Goal: Transaction & Acquisition: Purchase product/service

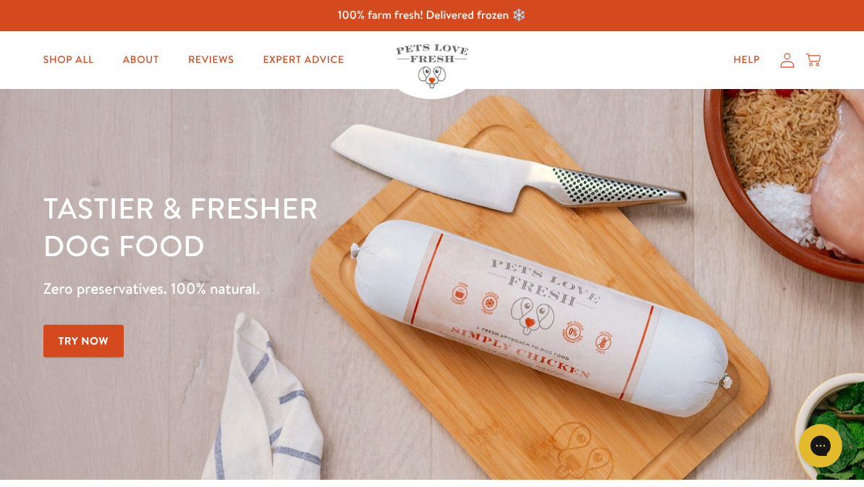
click at [793, 59] on icon at bounding box center [787, 60] width 14 height 15
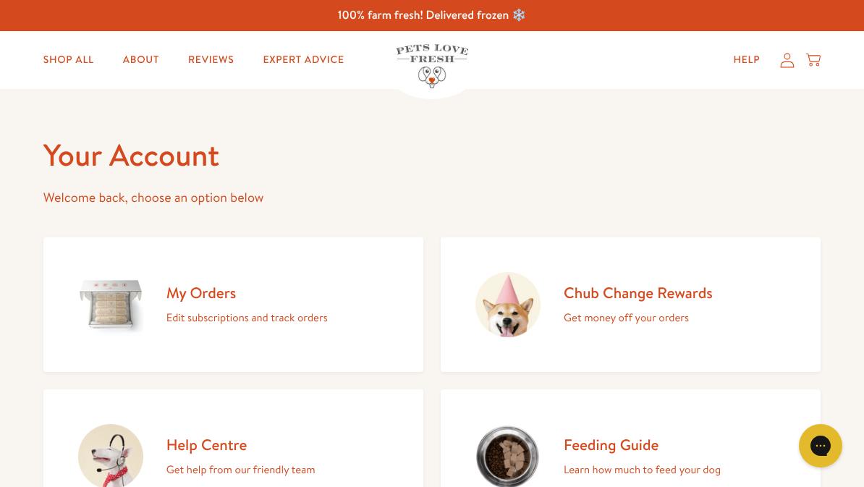
click at [72, 56] on link "Shop All" at bounding box center [69, 60] width 74 height 29
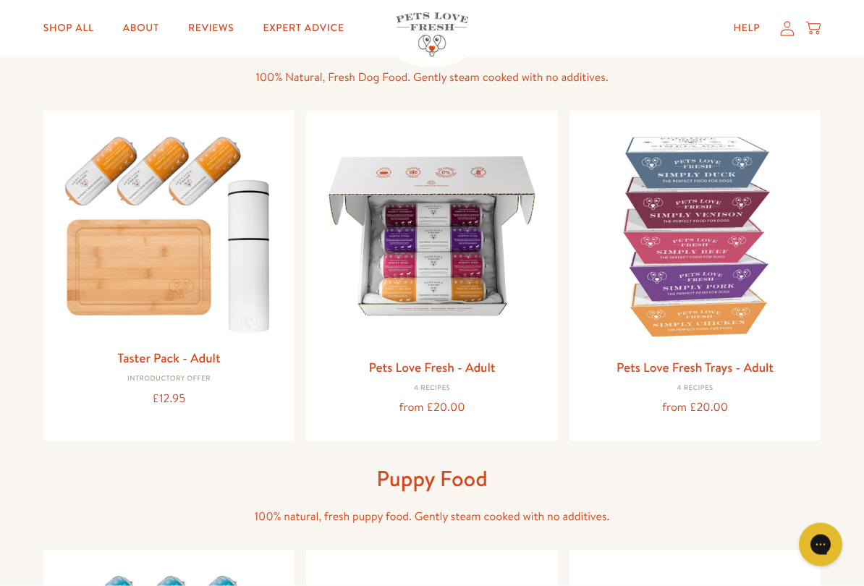
scroll to position [111, 0]
click at [485, 310] on img at bounding box center [432, 236] width 229 height 229
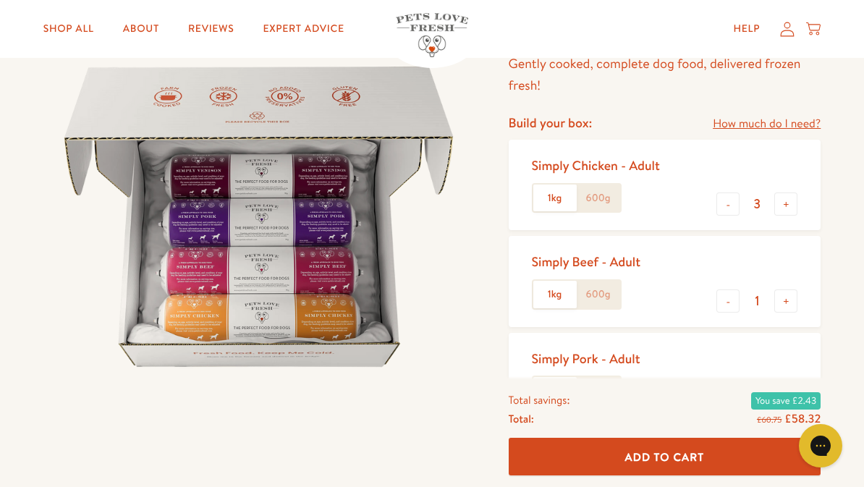
scroll to position [133, 0]
click at [720, 203] on button "-" at bounding box center [727, 204] width 23 height 23
click at [728, 199] on button "-" at bounding box center [727, 204] width 23 height 23
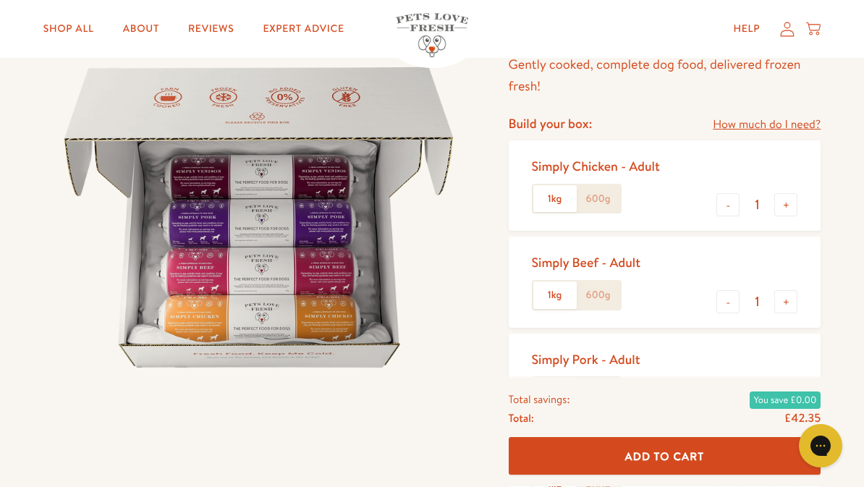
click at [728, 206] on button "-" at bounding box center [727, 204] width 23 height 23
type input "0"
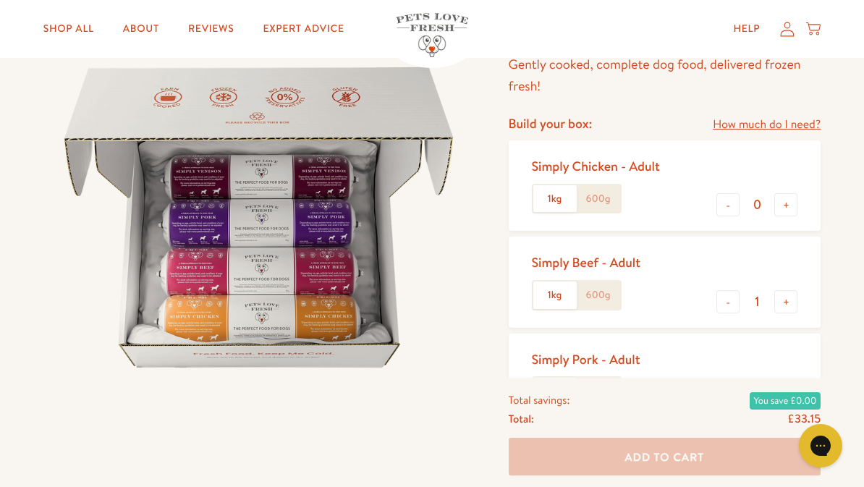
click at [786, 307] on button "+" at bounding box center [785, 301] width 23 height 23
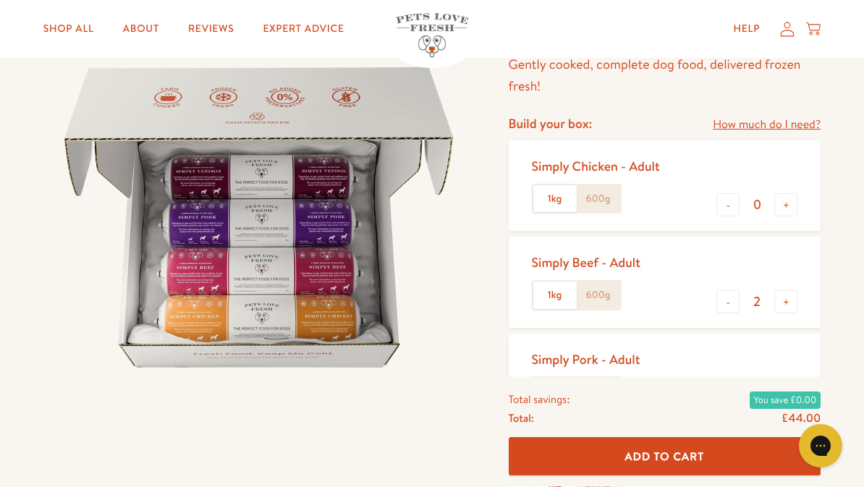
click at [782, 302] on button "+" at bounding box center [785, 301] width 23 height 23
click at [792, 302] on button "+" at bounding box center [785, 301] width 23 height 23
type input "4"
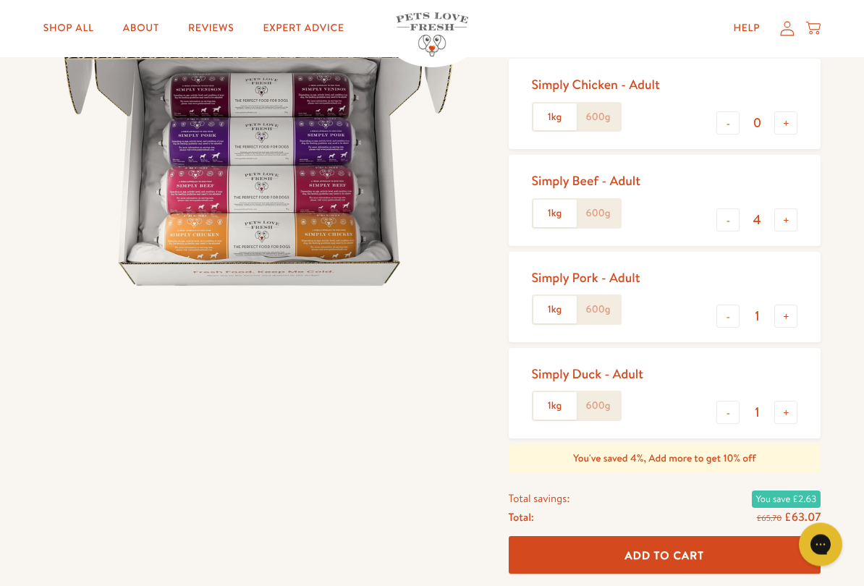
scroll to position [221, 0]
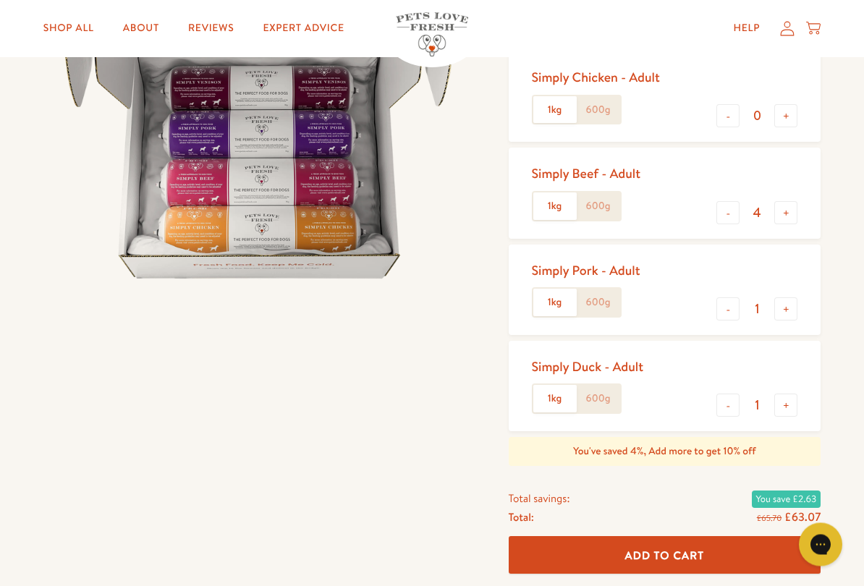
click at [729, 306] on button "-" at bounding box center [727, 309] width 23 height 23
type input "0"
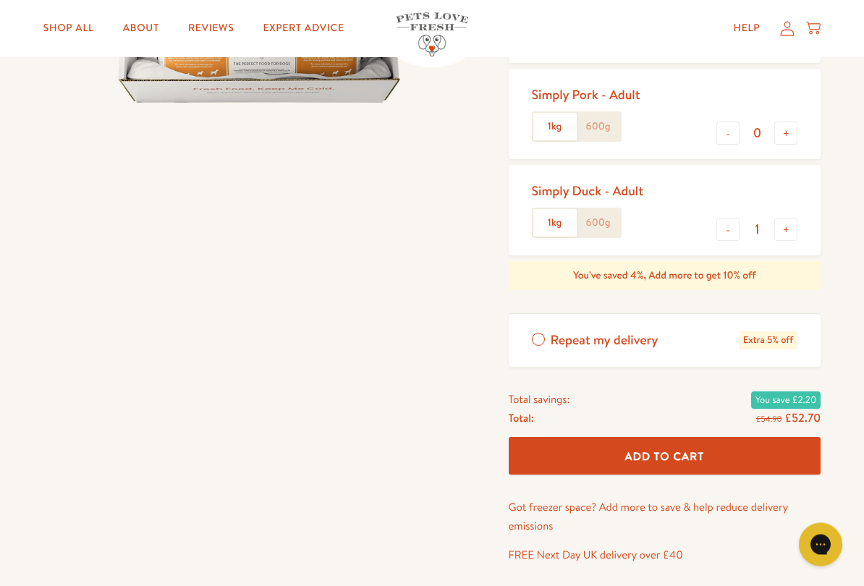
click at [724, 229] on button "-" at bounding box center [727, 229] width 23 height 23
type input "0"
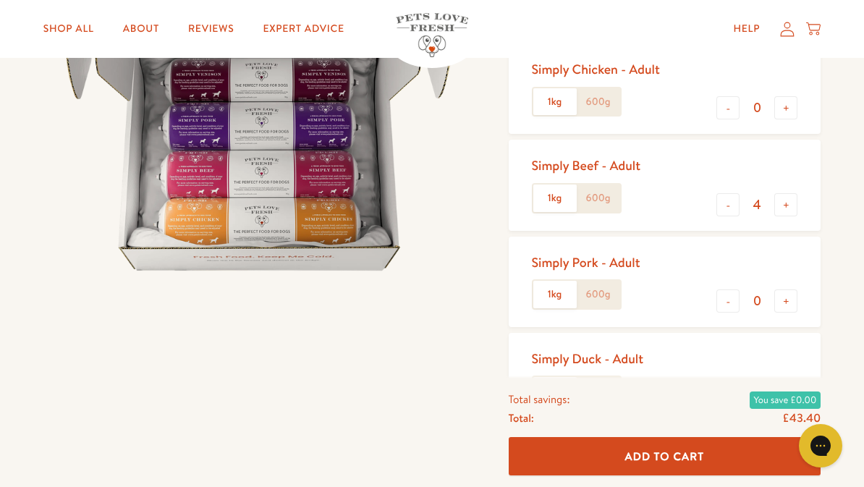
scroll to position [229, 0]
click at [378, 372] on div at bounding box center [270, 307] width 454 height 803
click at [313, 27] on link "Expert Advice" at bounding box center [303, 28] width 104 height 29
click at [137, 25] on link "About" at bounding box center [140, 28] width 59 height 29
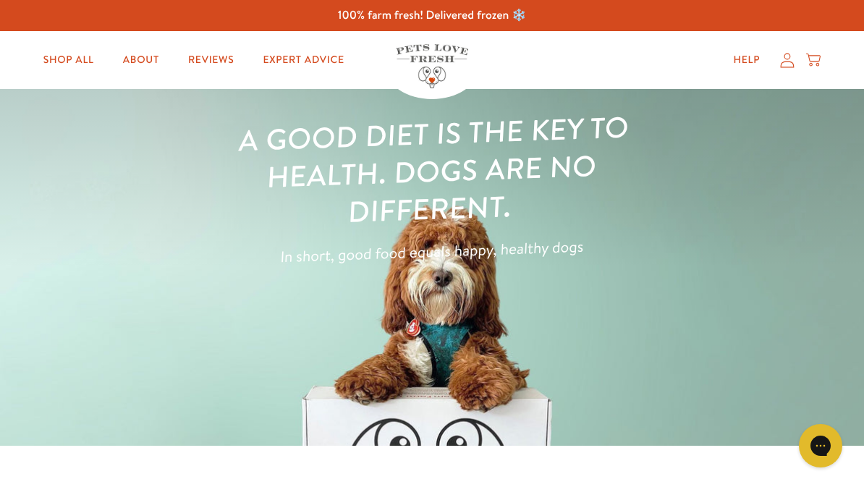
click at [783, 62] on icon at bounding box center [787, 60] width 14 height 15
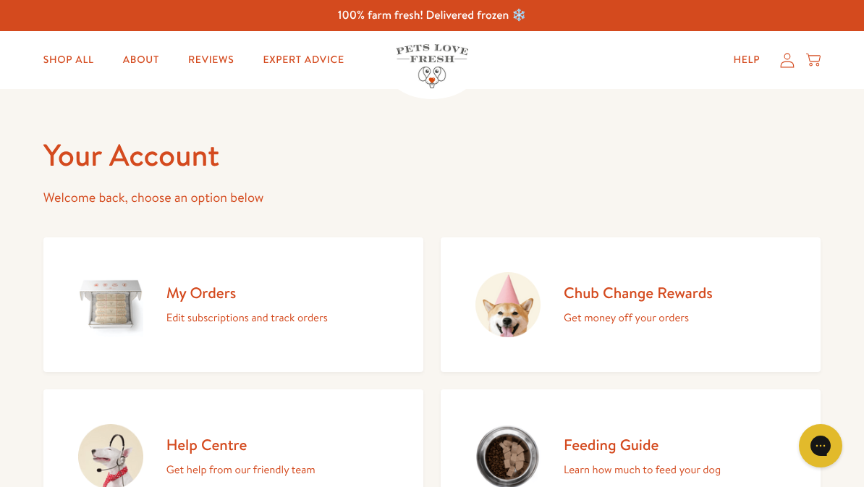
click at [647, 294] on h2 "Chub Change Rewards" at bounding box center [637, 293] width 149 height 20
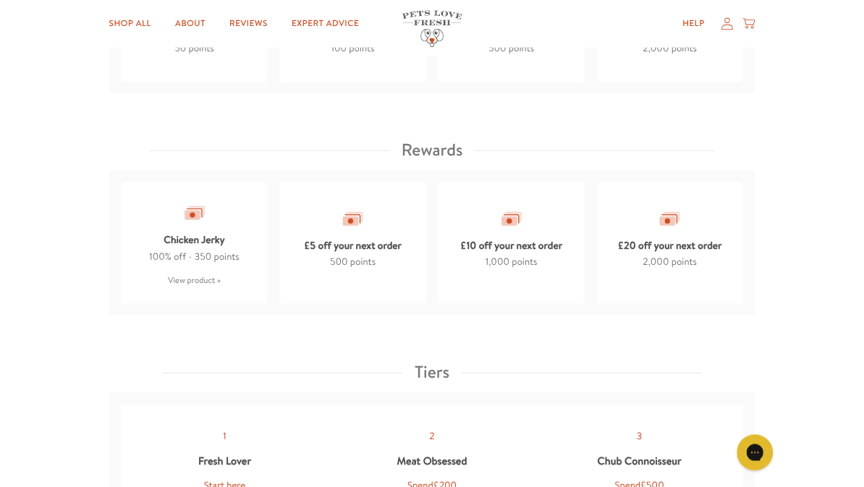
scroll to position [1165, 0]
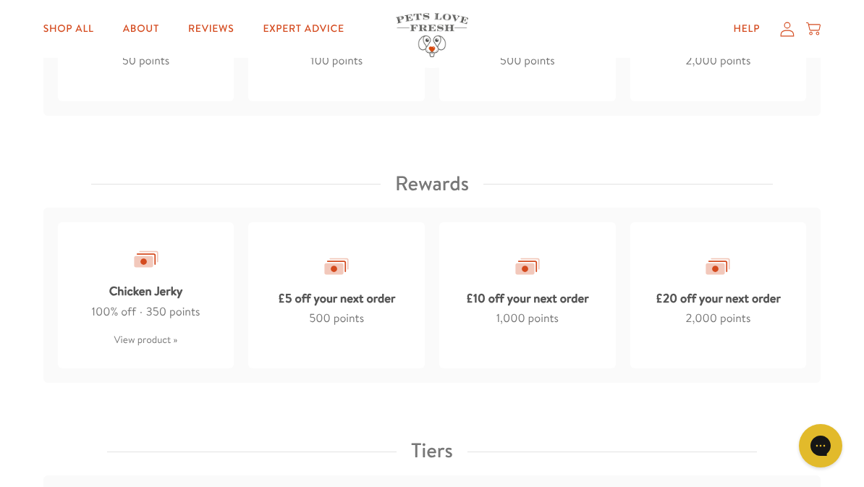
click at [723, 298] on div "£20 off your next order" at bounding box center [717, 295] width 125 height 28
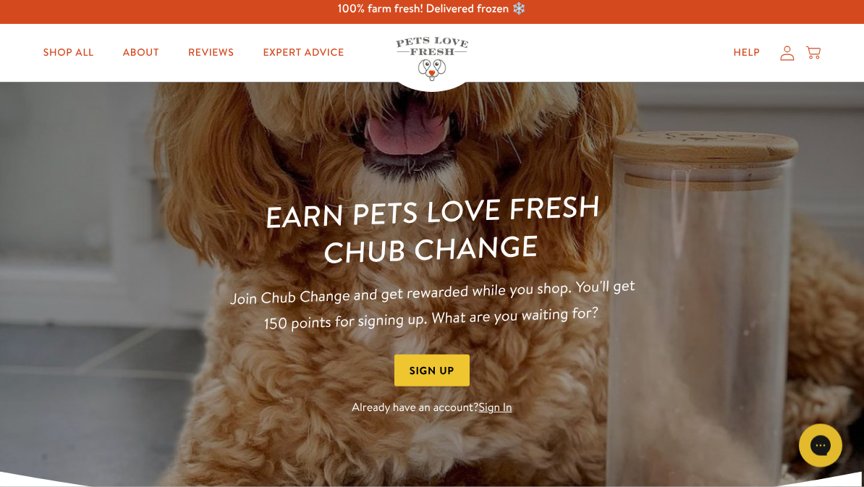
scroll to position [0, 0]
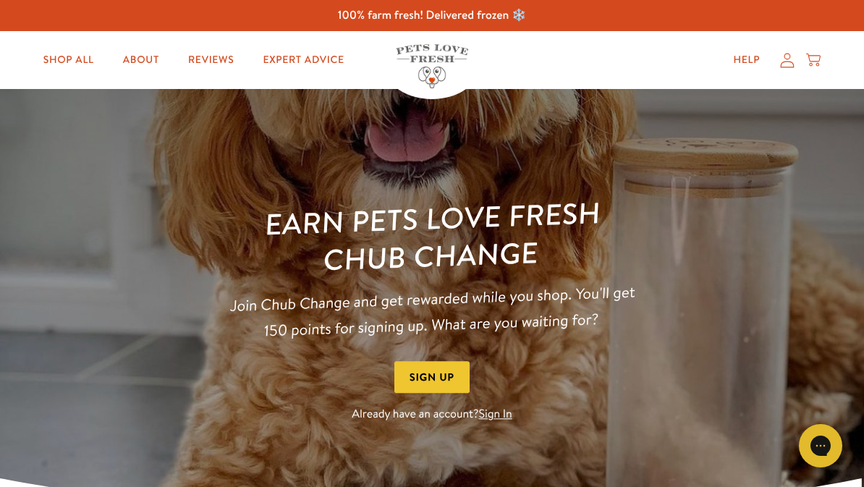
click at [505, 417] on link "Sign In" at bounding box center [495, 415] width 33 height 16
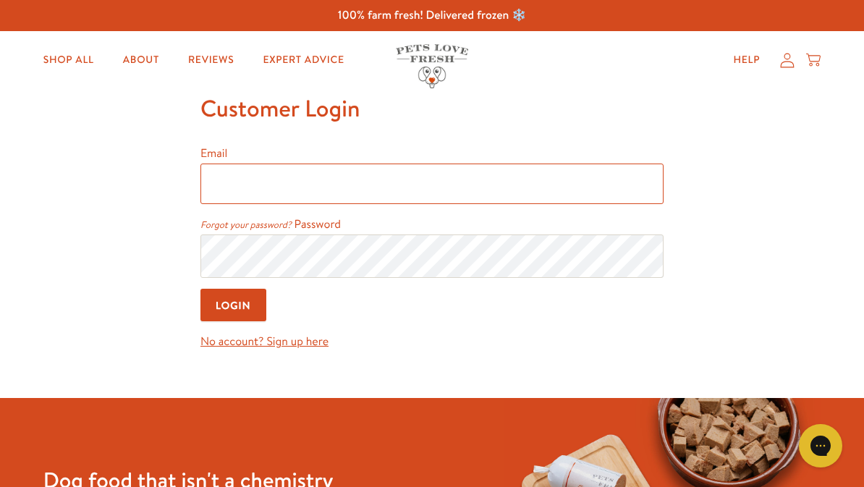
click at [239, 189] on input "Email" at bounding box center [431, 183] width 463 height 41
type input "[EMAIL_ADDRESS][DOMAIN_NAME]"
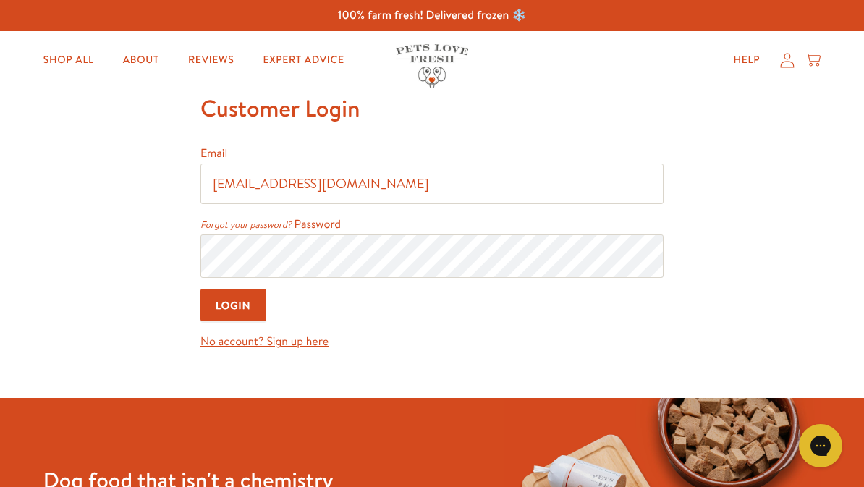
click at [234, 307] on input "Login" at bounding box center [233, 305] width 66 height 33
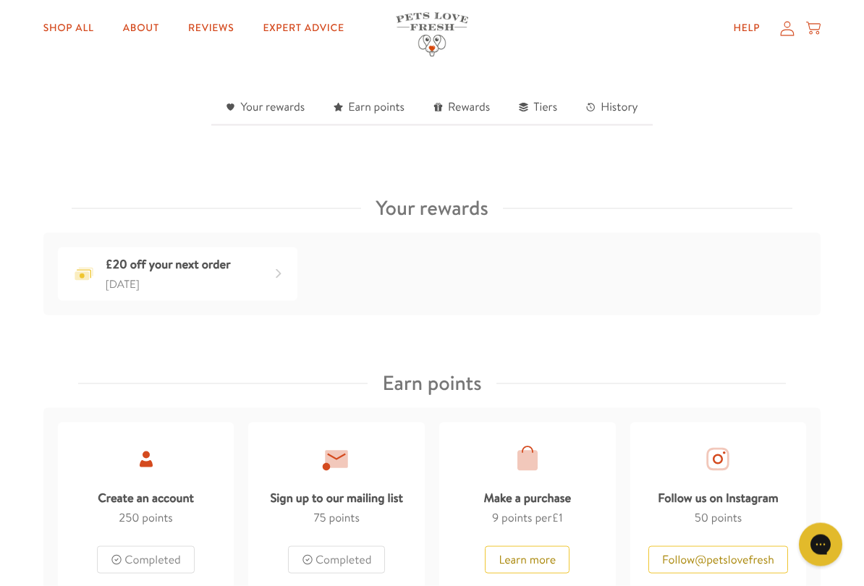
scroll to position [449, 0]
click at [205, 274] on div "[DATE]" at bounding box center [168, 283] width 125 height 19
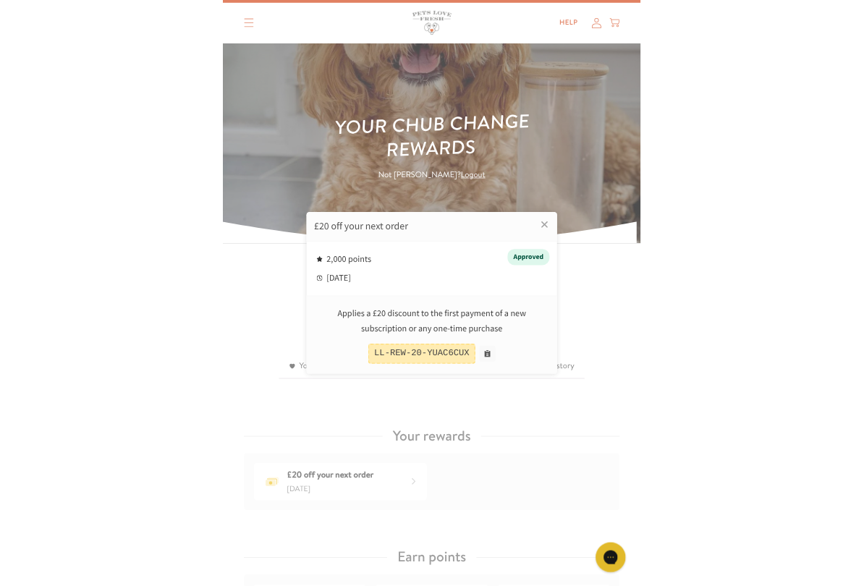
scroll to position [24, 0]
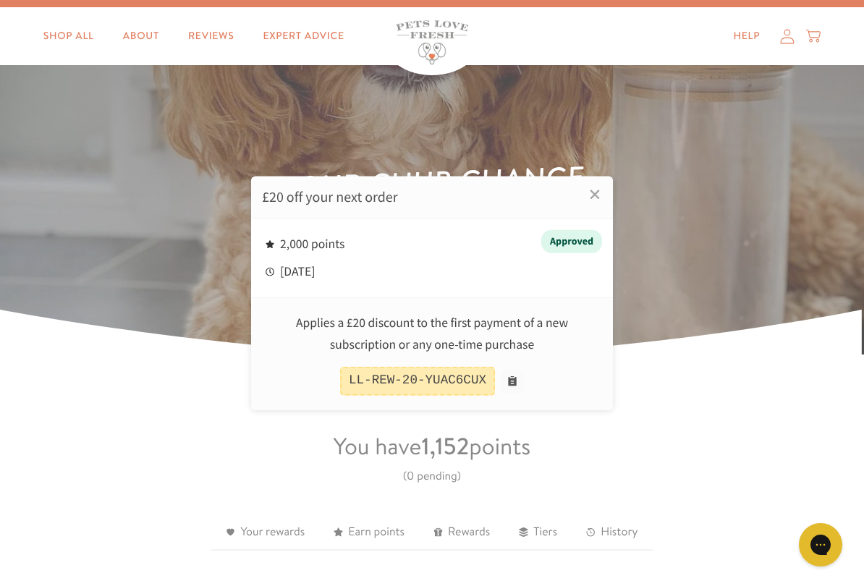
click at [822, 31] on div at bounding box center [432, 293] width 864 height 586
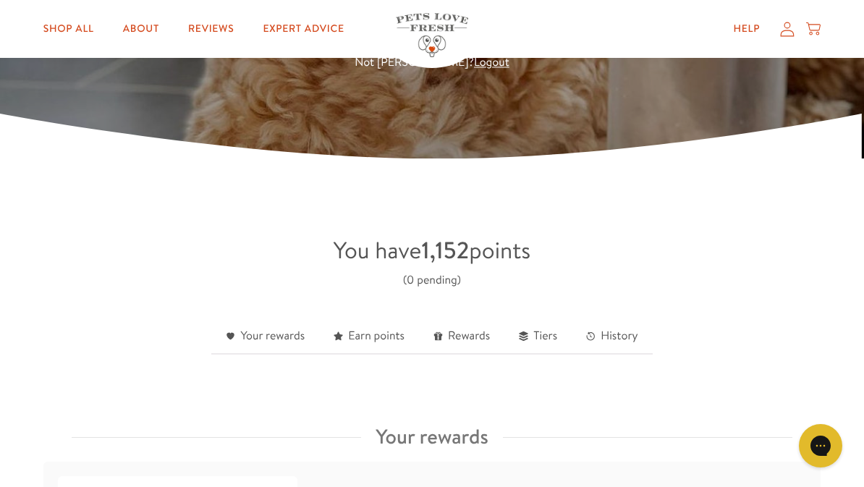
scroll to position [219, 0]
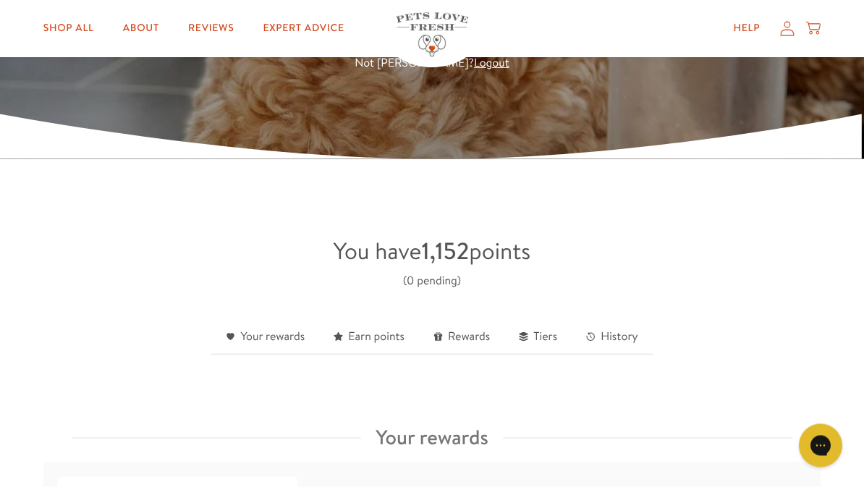
click at [71, 31] on link "Shop All" at bounding box center [69, 28] width 74 height 29
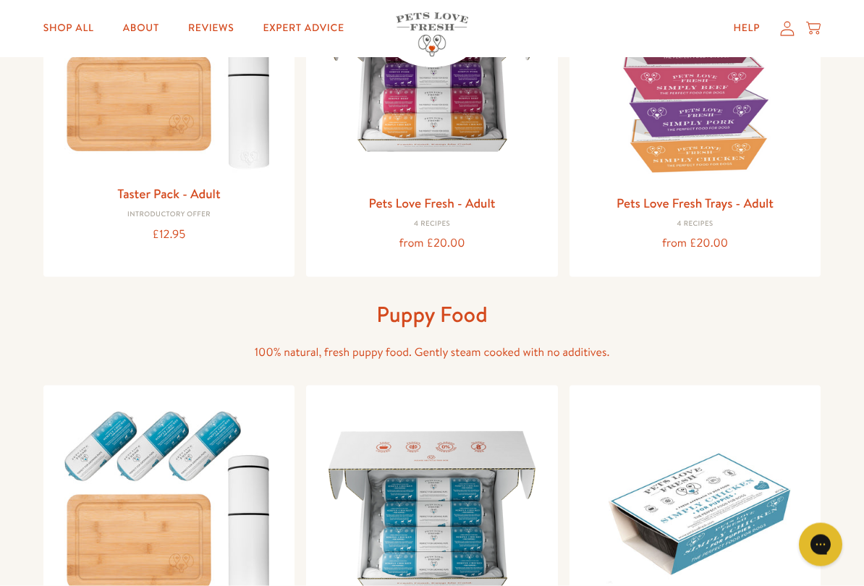
scroll to position [344, 0]
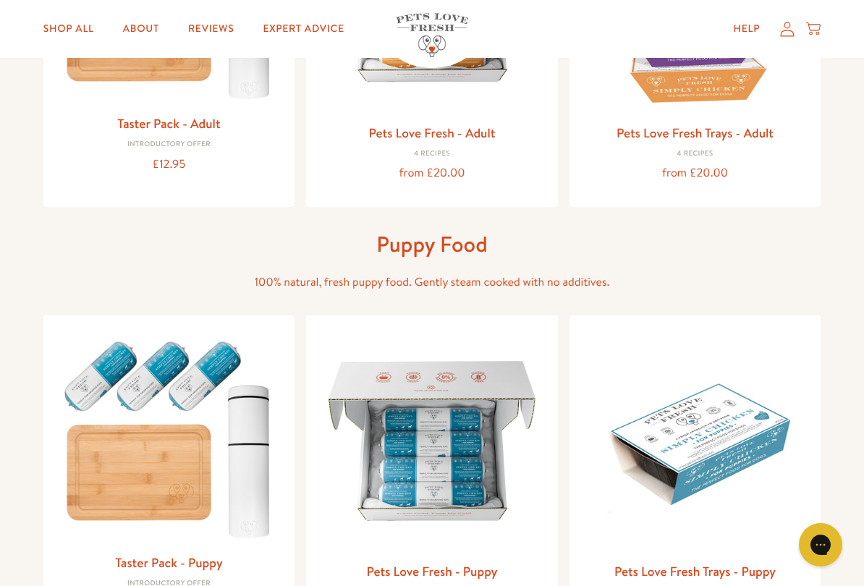
click at [456, 139] on link "Pets Love Fresh - Adult" at bounding box center [431, 133] width 127 height 18
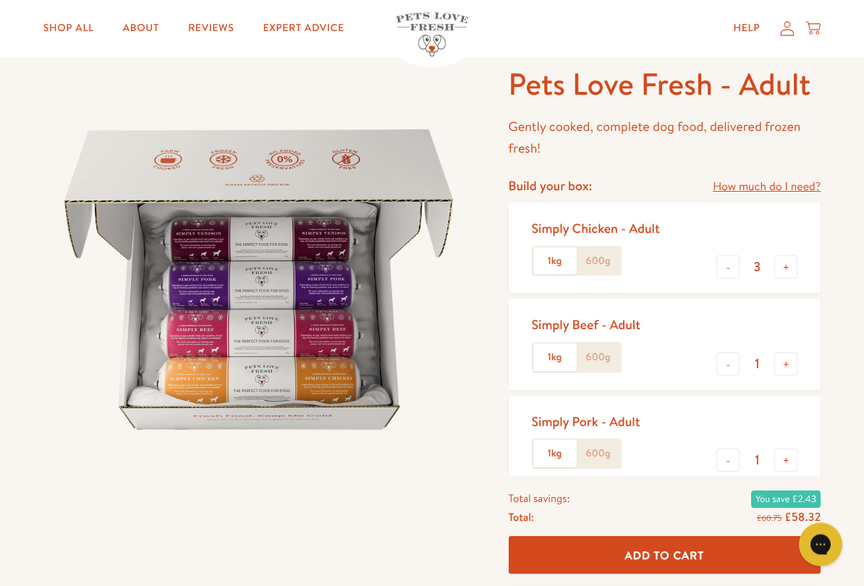
scroll to position [93, 0]
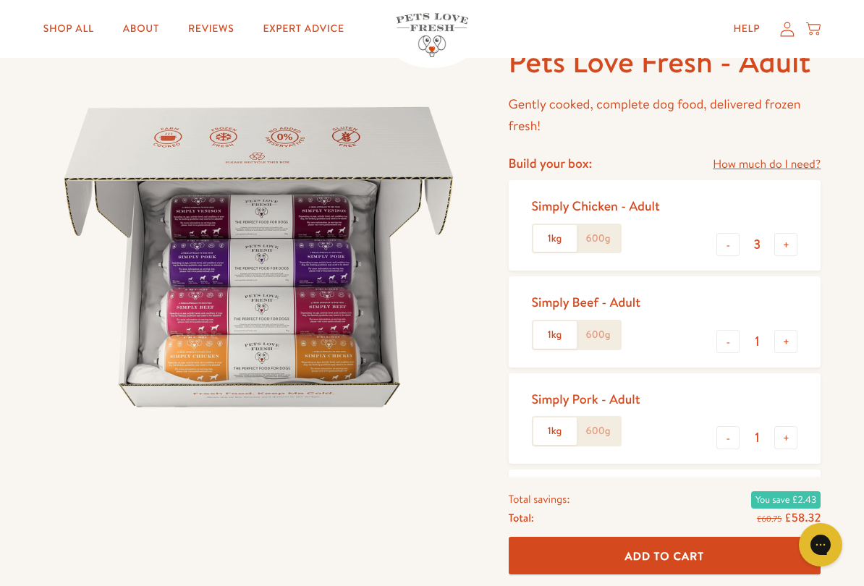
click at [725, 246] on button "-" at bounding box center [727, 244] width 23 height 23
click at [723, 250] on button "-" at bounding box center [727, 244] width 23 height 23
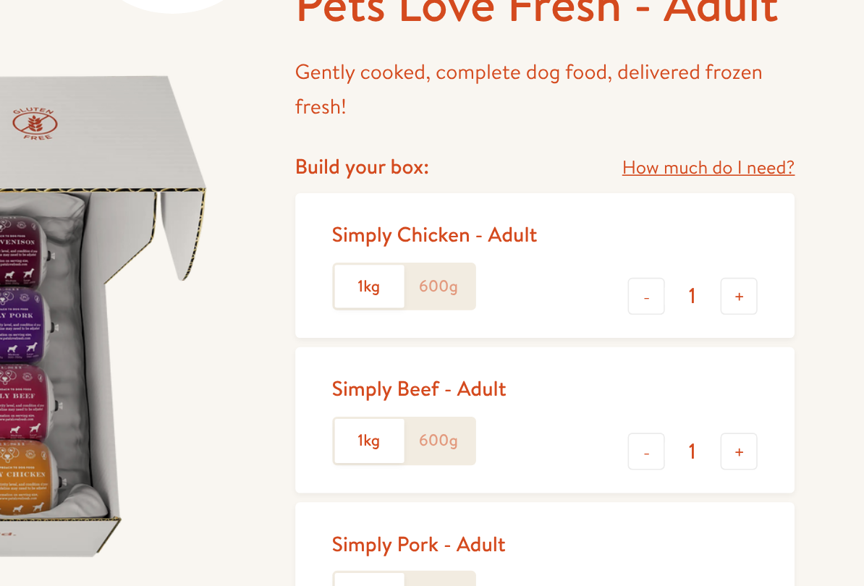
click at [716, 233] on button "-" at bounding box center [727, 244] width 23 height 23
type input "0"
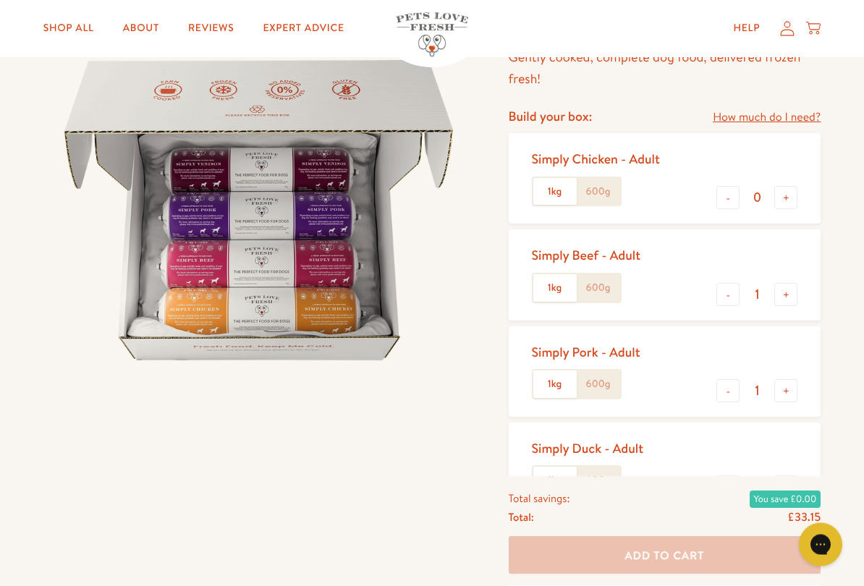
click at [788, 287] on button "+" at bounding box center [785, 295] width 23 height 23
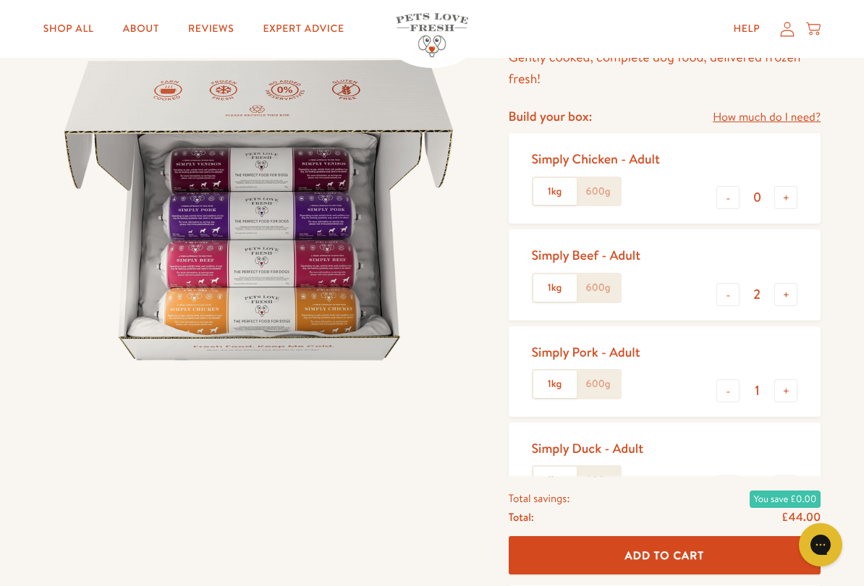
click at [783, 299] on button "+" at bounding box center [785, 294] width 23 height 23
click at [795, 283] on button "+" at bounding box center [785, 294] width 23 height 23
click at [796, 290] on button "+" at bounding box center [785, 294] width 23 height 23
click at [796, 283] on button "+" at bounding box center [785, 294] width 23 height 23
type input "6"
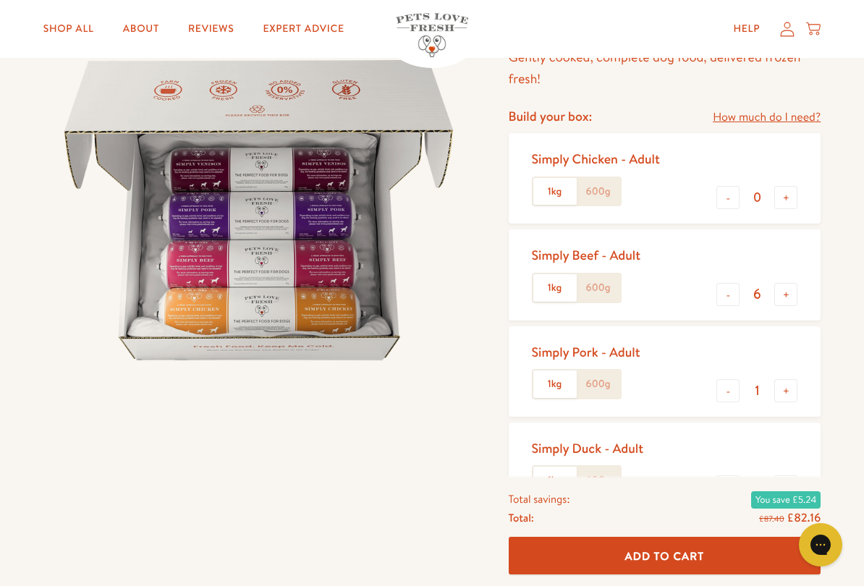
click at [725, 386] on button "-" at bounding box center [727, 390] width 23 height 23
type input "0"
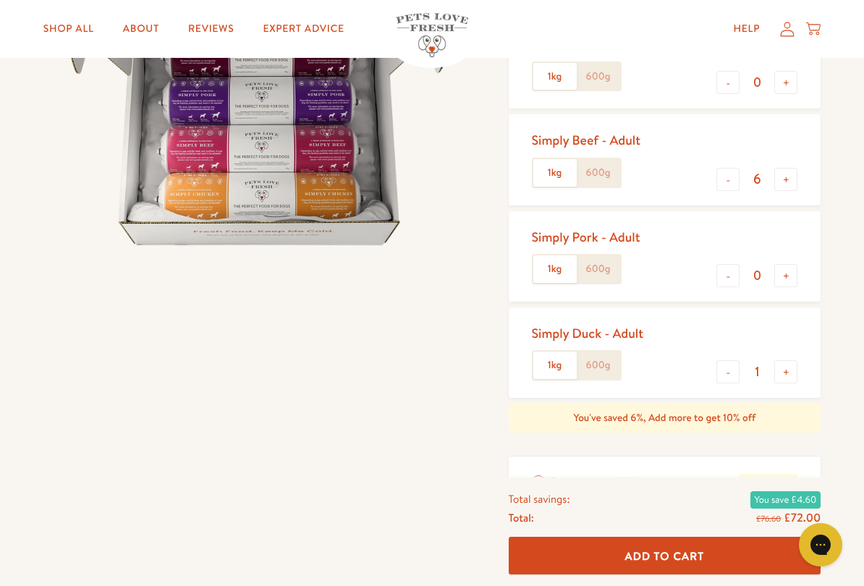
scroll to position [262, 0]
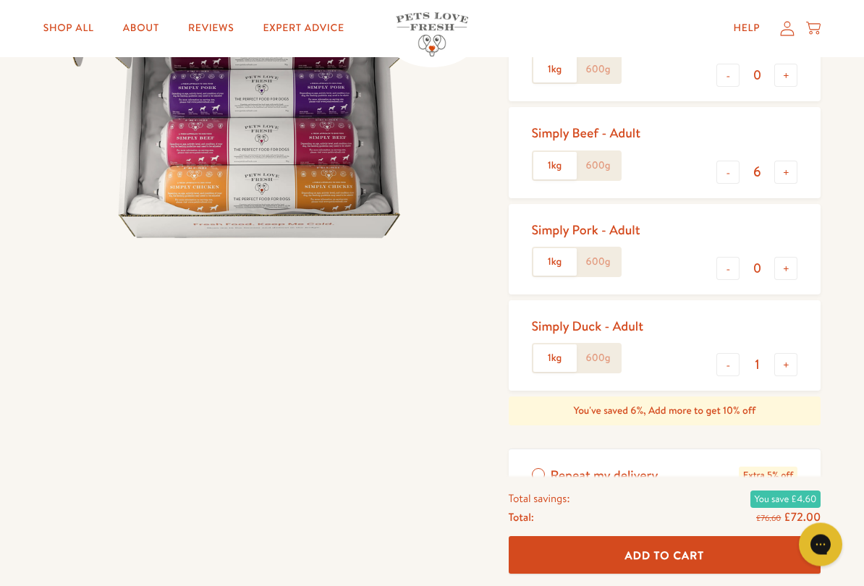
click at [732, 359] on button "-" at bounding box center [727, 365] width 23 height 23
type input "0"
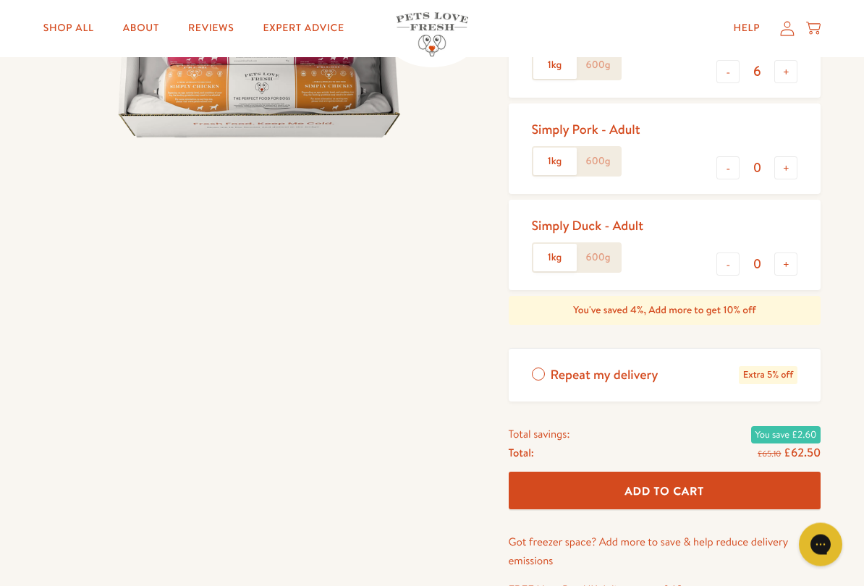
scroll to position [363, 0]
click at [723, 483] on button "Add To Cart" at bounding box center [664, 491] width 312 height 38
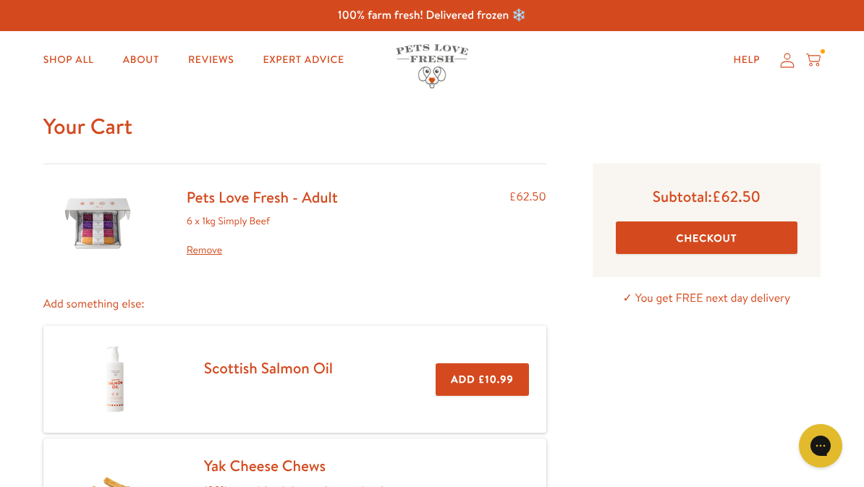
click at [749, 236] on button "Checkout" at bounding box center [707, 237] width 182 height 33
